Goal: Task Accomplishment & Management: Manage account settings

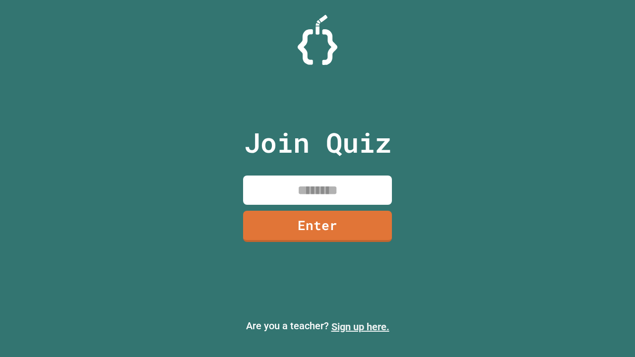
click at [360, 327] on link "Sign up here." at bounding box center [361, 327] width 58 height 12
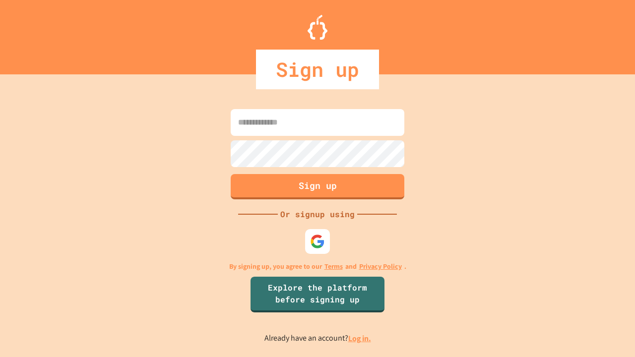
click at [360, 339] on link "Log in." at bounding box center [360, 339] width 23 height 10
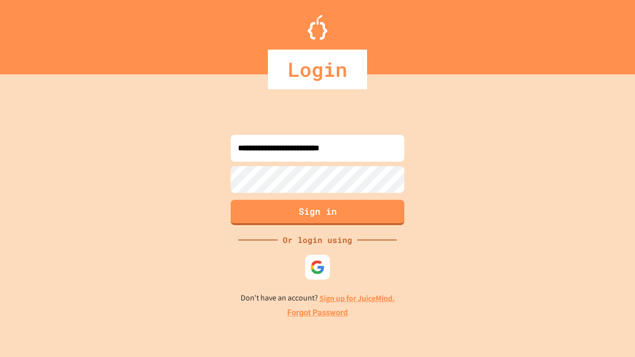
type input "**********"
